Goal: Task Accomplishment & Management: Manage account settings

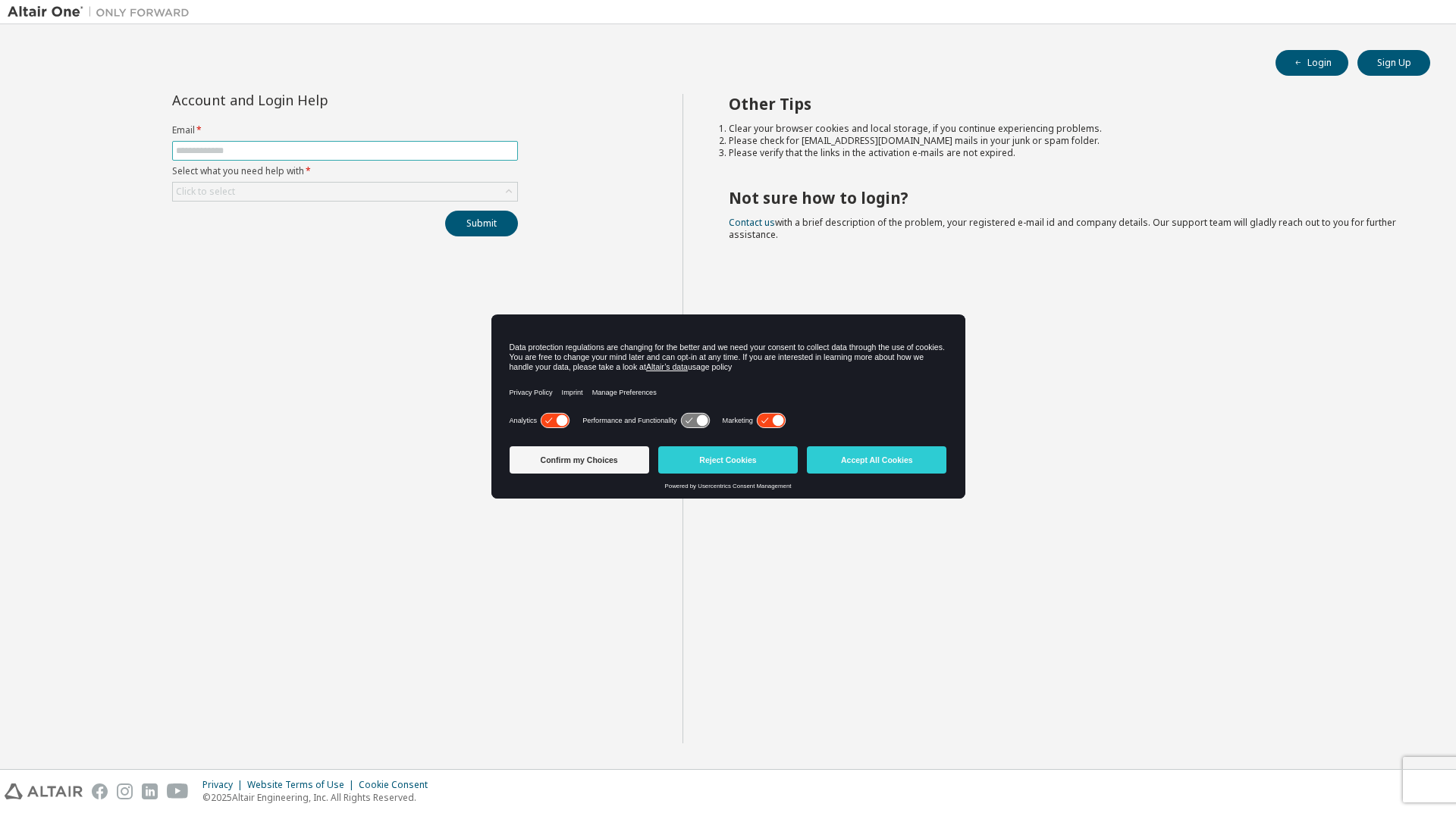
click at [275, 151] on input "text" at bounding box center [344, 150] width 338 height 12
type input "**********"
click at [374, 190] on div "Click to select" at bounding box center [344, 191] width 344 height 18
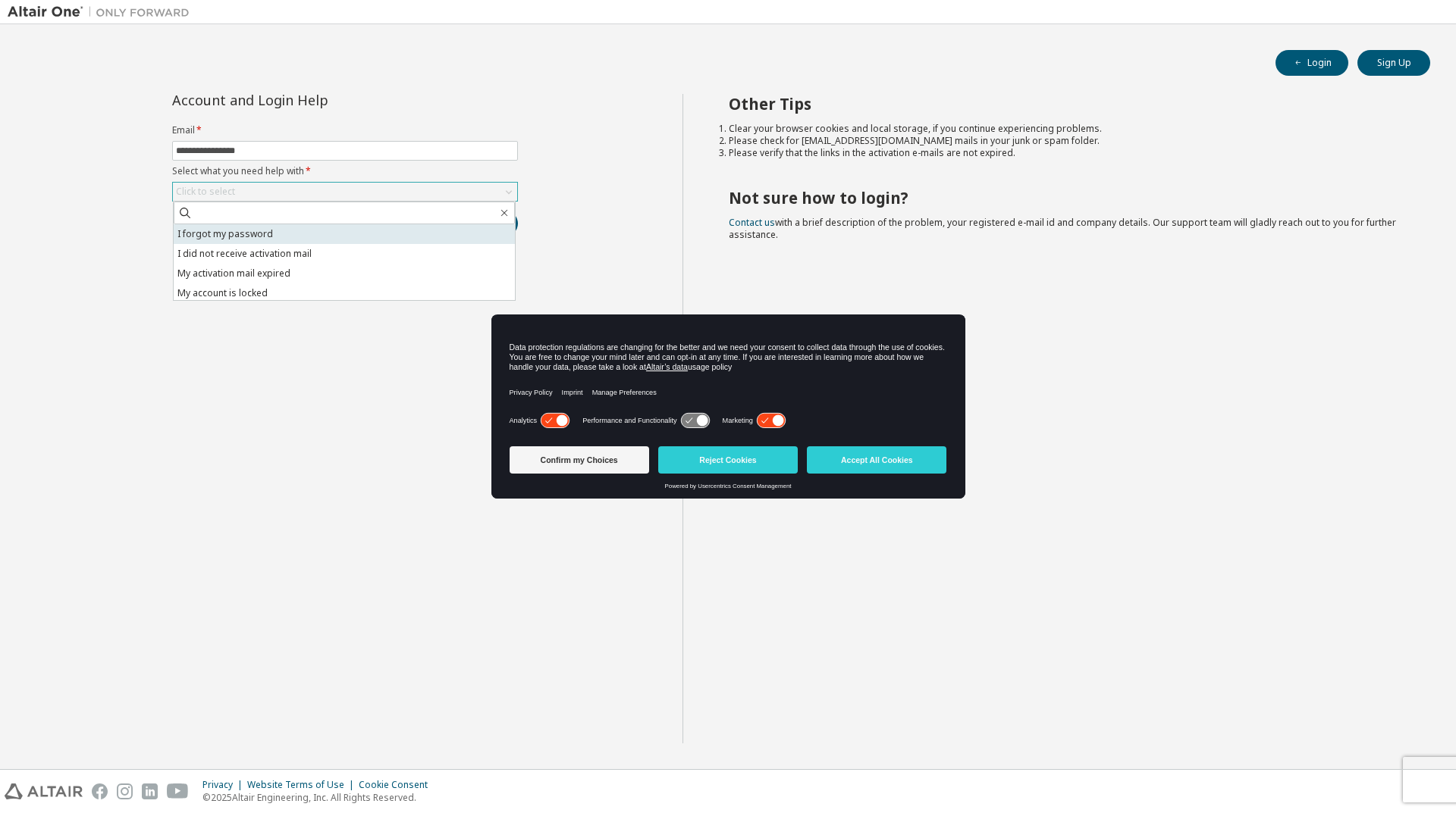
click at [271, 239] on li "I forgot my password" at bounding box center [343, 234] width 341 height 20
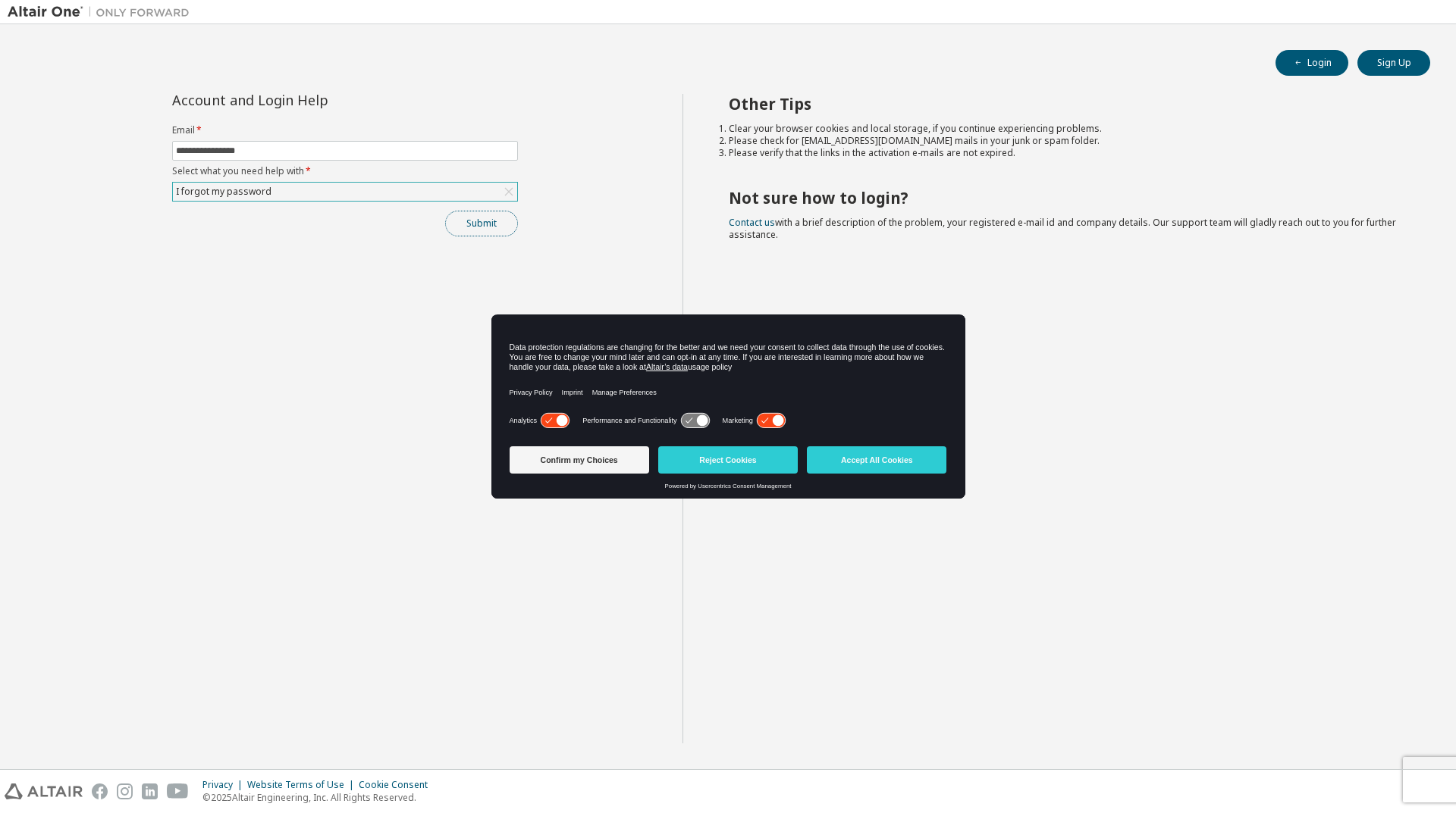
click at [492, 221] on button "Submit" at bounding box center [481, 223] width 73 height 26
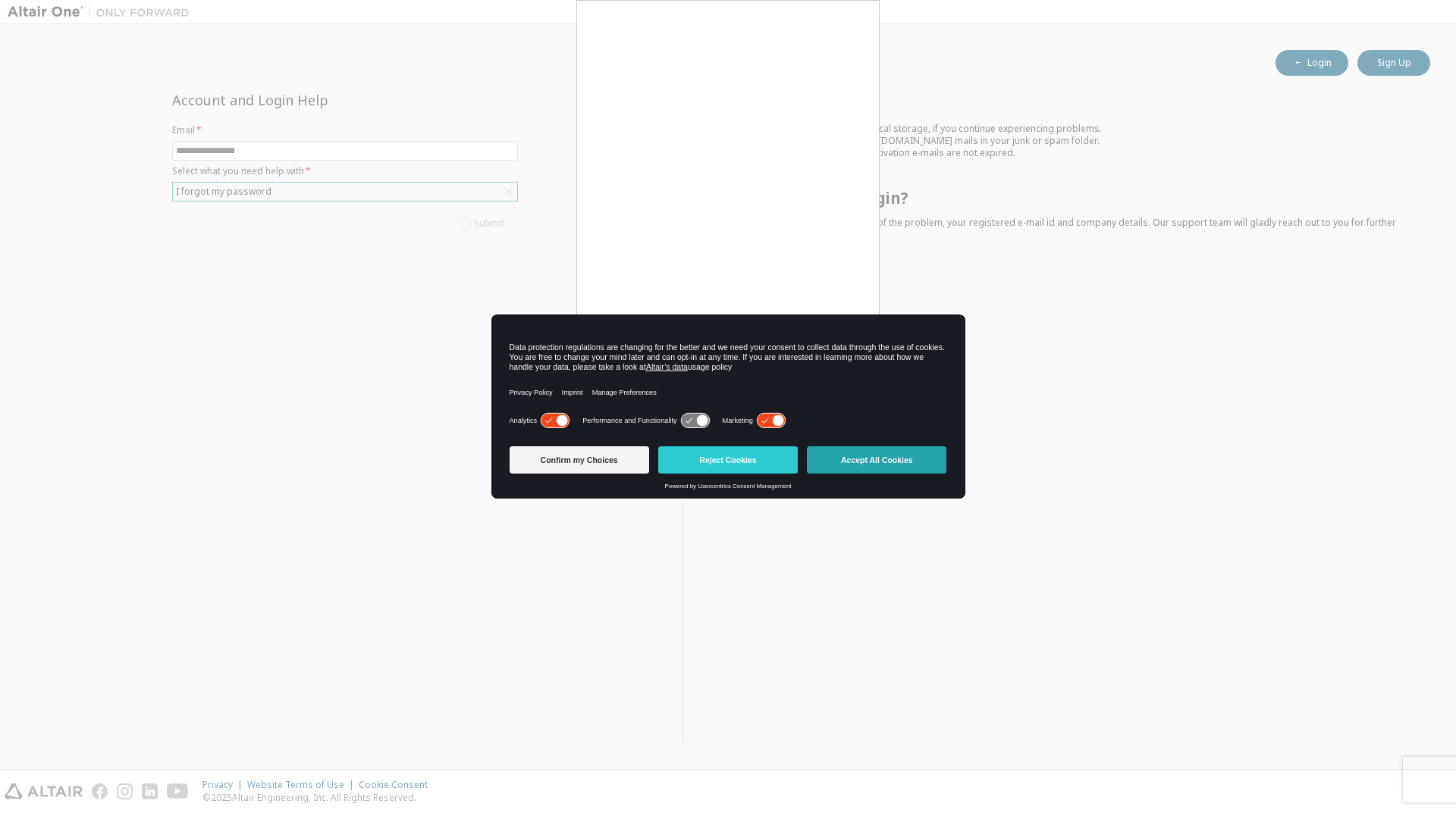
click at [918, 458] on button "Accept All Cookies" at bounding box center [876, 459] width 139 height 27
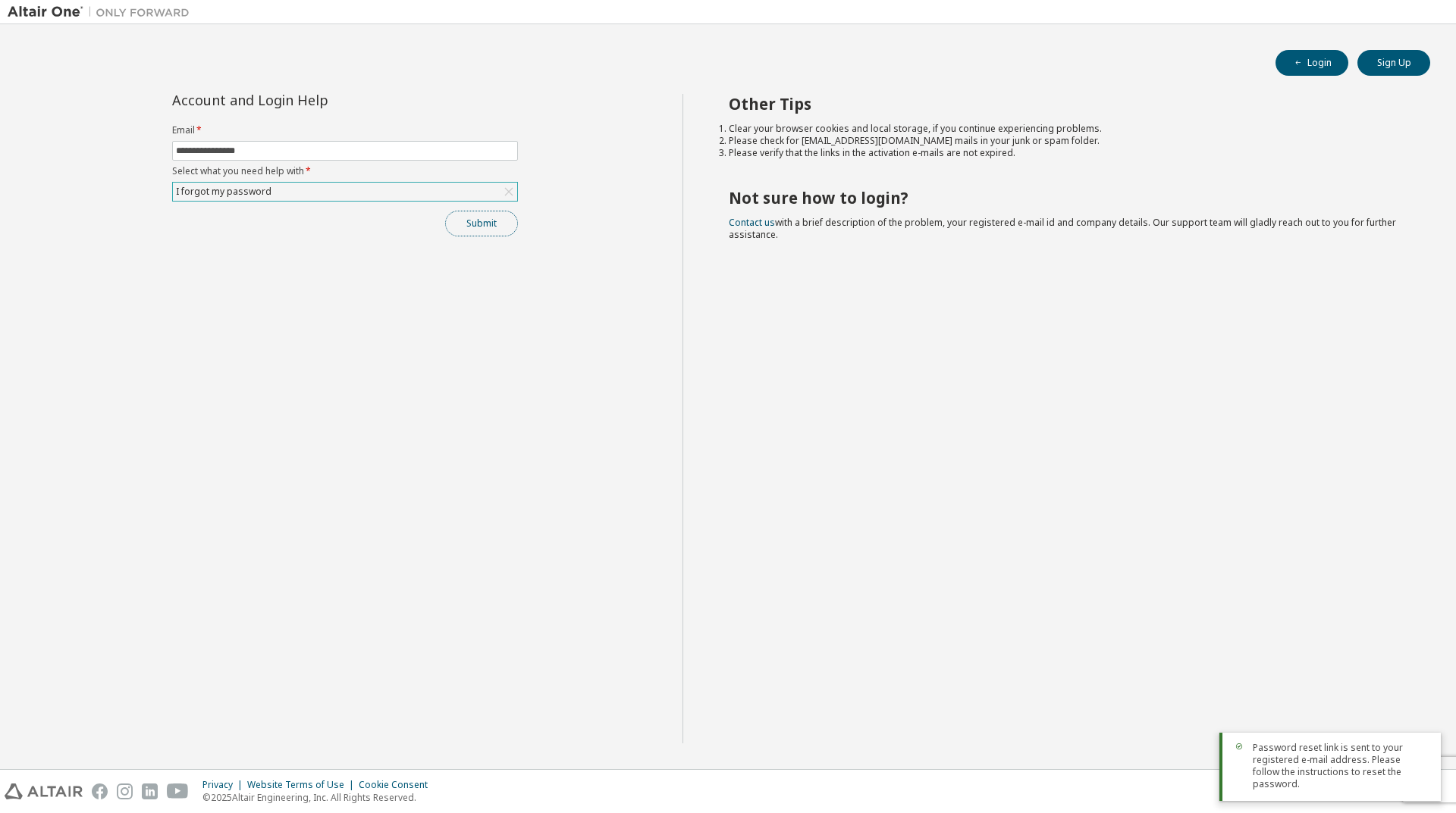
click at [487, 224] on button "Submit" at bounding box center [481, 223] width 73 height 26
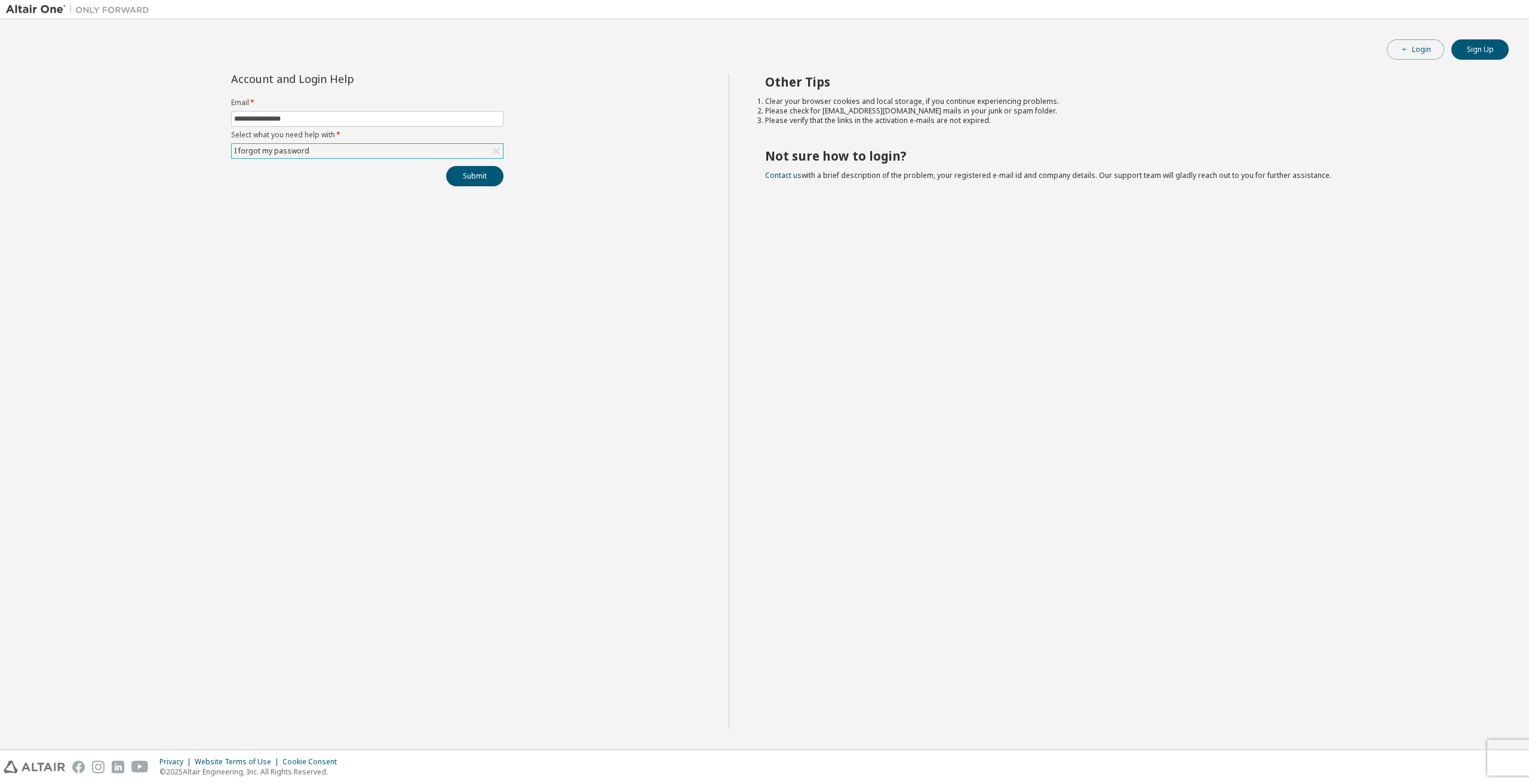
click at [1146, 41] on button "Login" at bounding box center [1416, 49] width 57 height 21
